Goal: Task Accomplishment & Management: Use online tool/utility

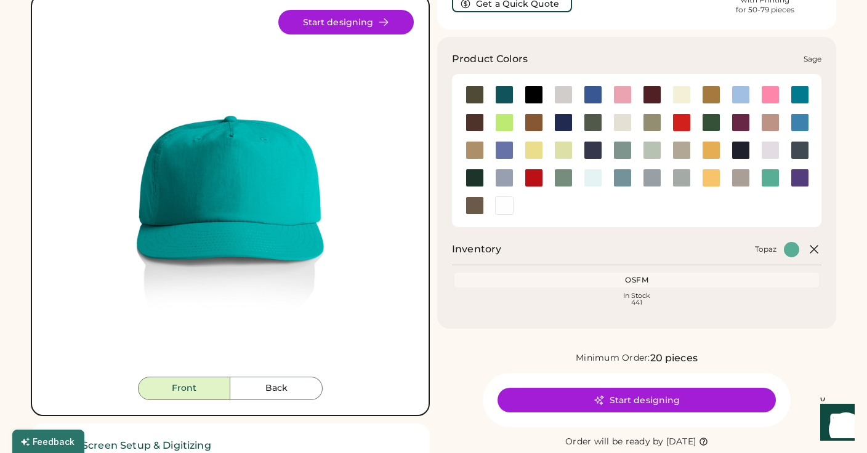
scroll to position [92, 0]
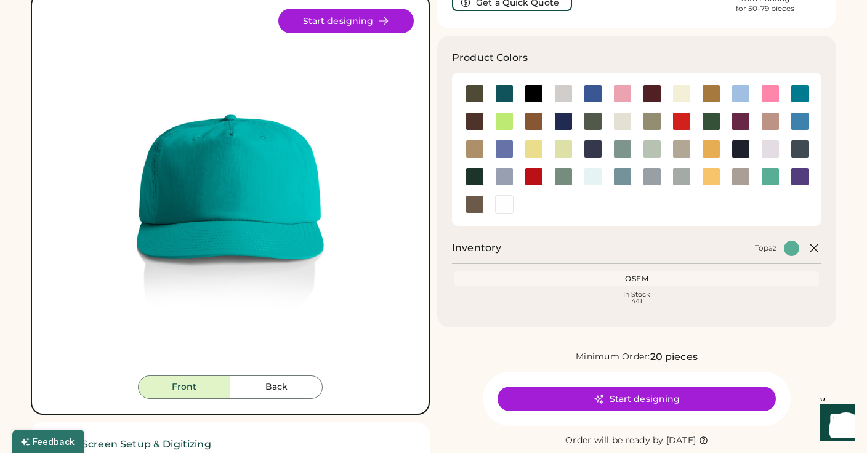
click at [314, 388] on button "Back" at bounding box center [276, 387] width 92 height 23
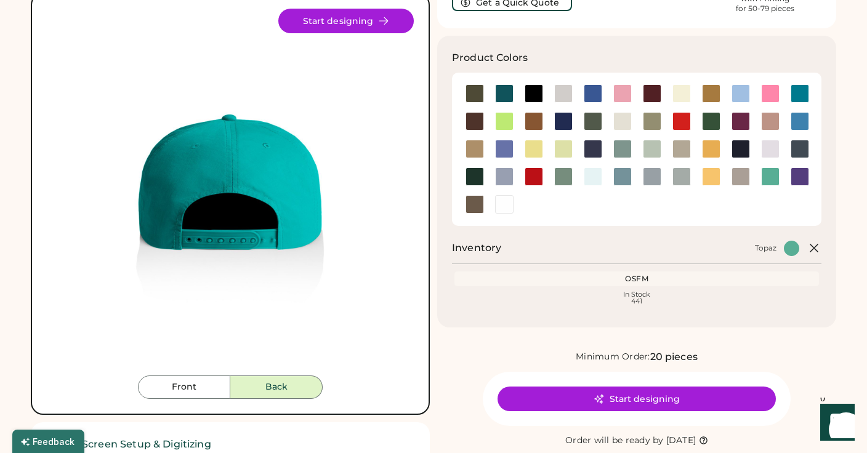
click at [196, 390] on button "Front" at bounding box center [184, 387] width 92 height 23
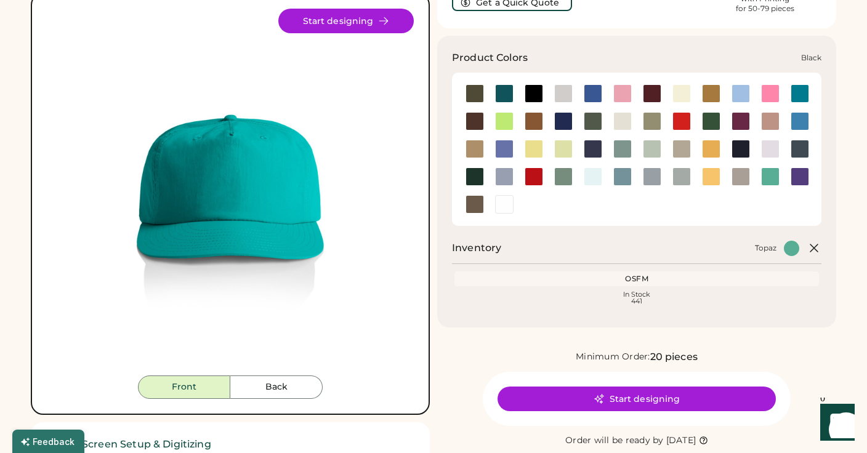
click at [498, 124] on div at bounding box center [504, 121] width 18 height 18
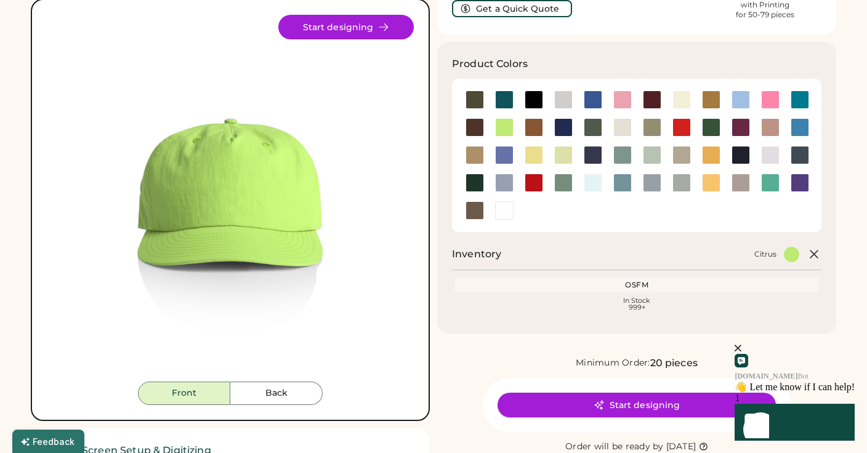
scroll to position [85, 0]
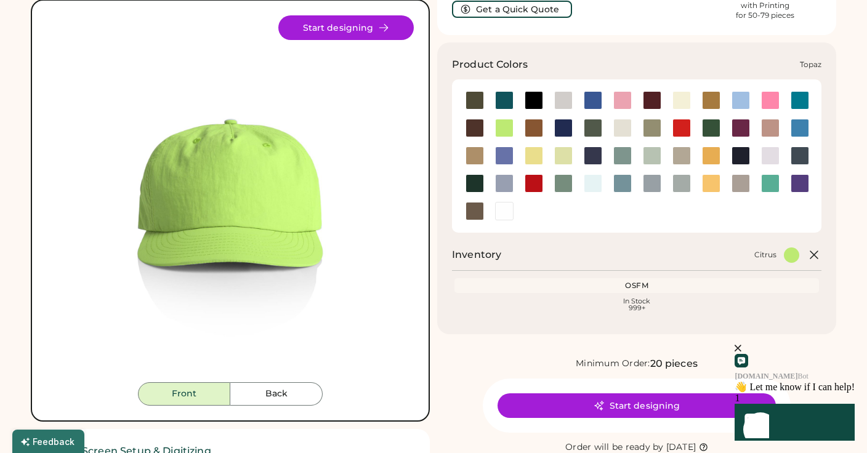
click at [774, 189] on div at bounding box center [770, 183] width 18 height 18
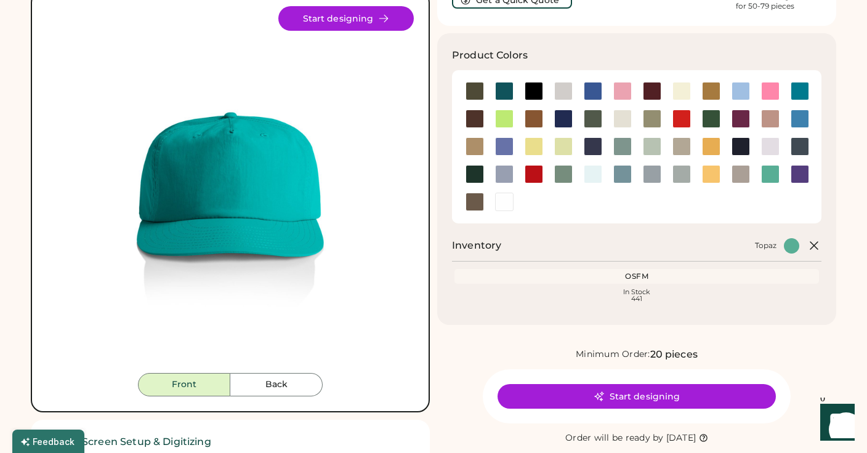
scroll to position [98, 0]
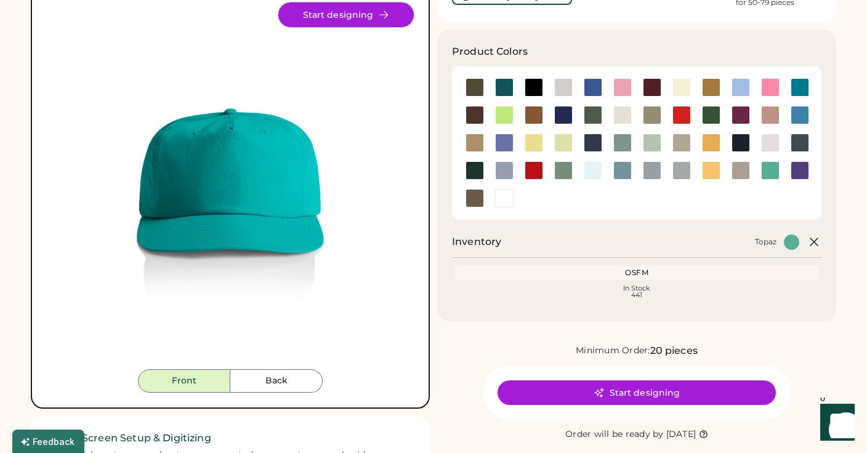
click at [398, 17] on button "Start designing" at bounding box center [346, 14] width 136 height 25
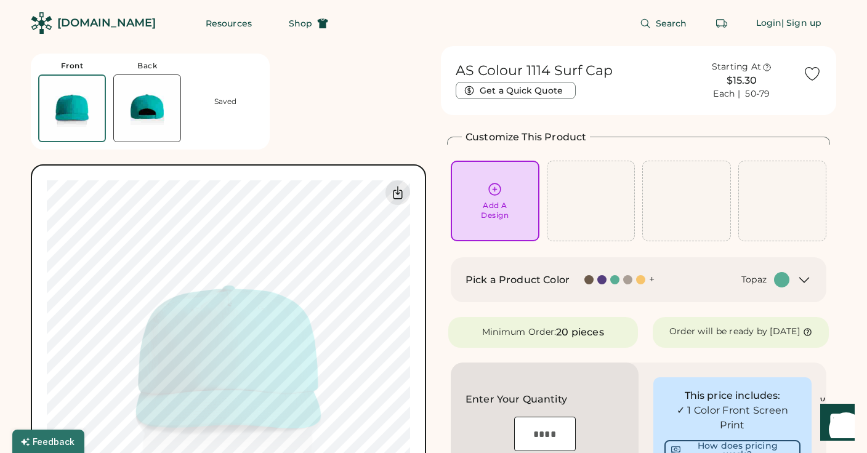
click at [650, 279] on div "+" at bounding box center [652, 280] width 6 height 14
